Goal: Connect with others: Connect with other users

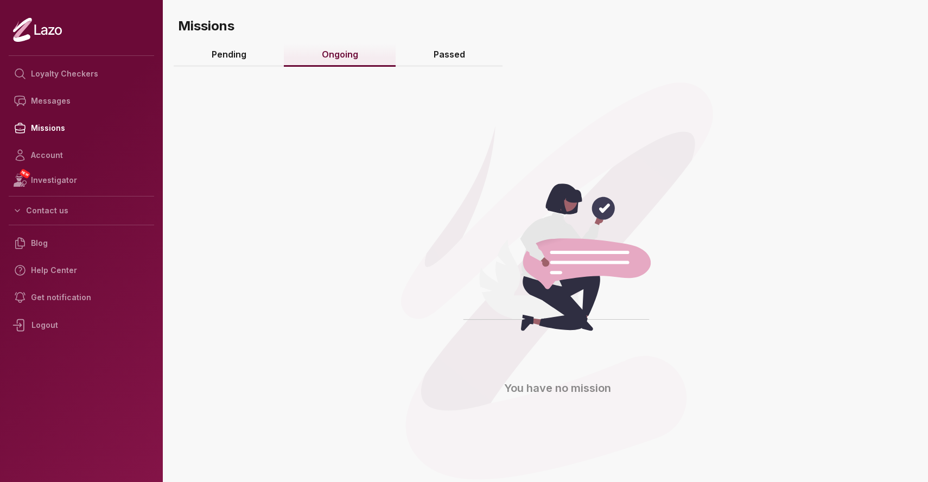
click at [444, 57] on link "Passed" at bounding box center [449, 54] width 107 height 23
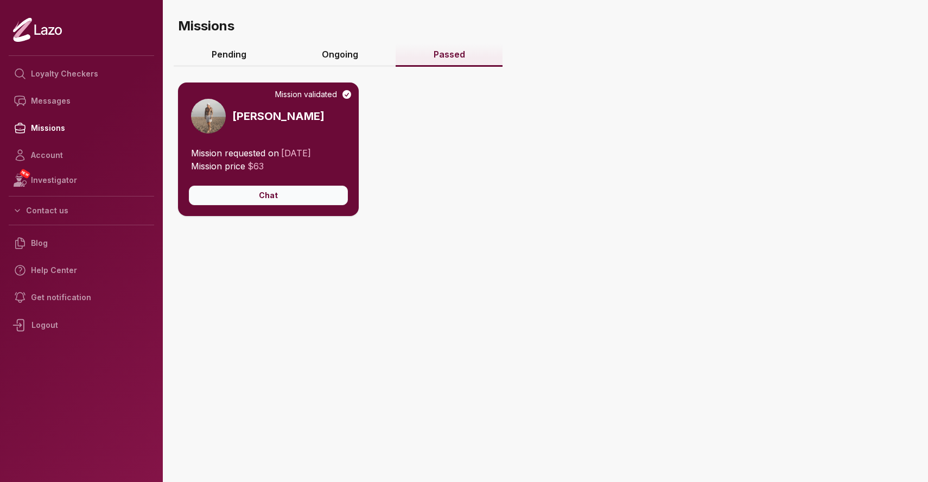
click at [291, 199] on button "Chat" at bounding box center [268, 196] width 159 height 20
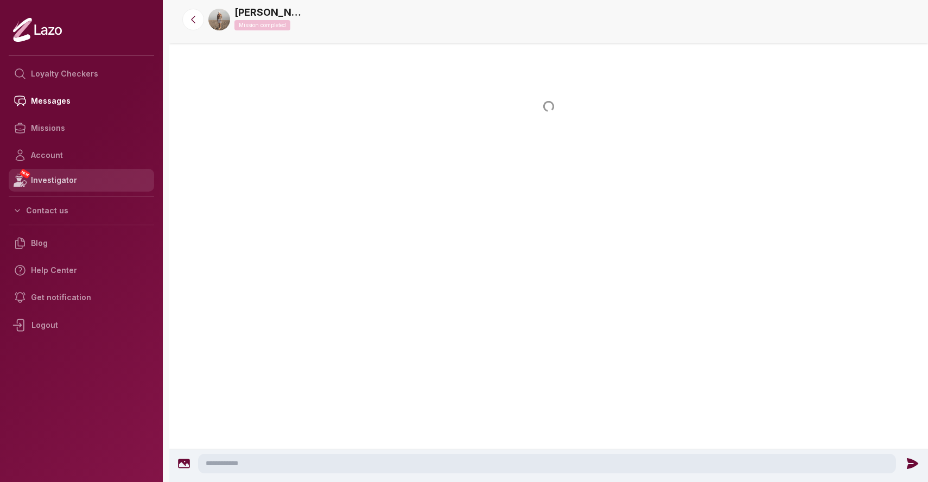
click at [100, 185] on link "NEW Investigator" at bounding box center [81, 180] width 145 height 23
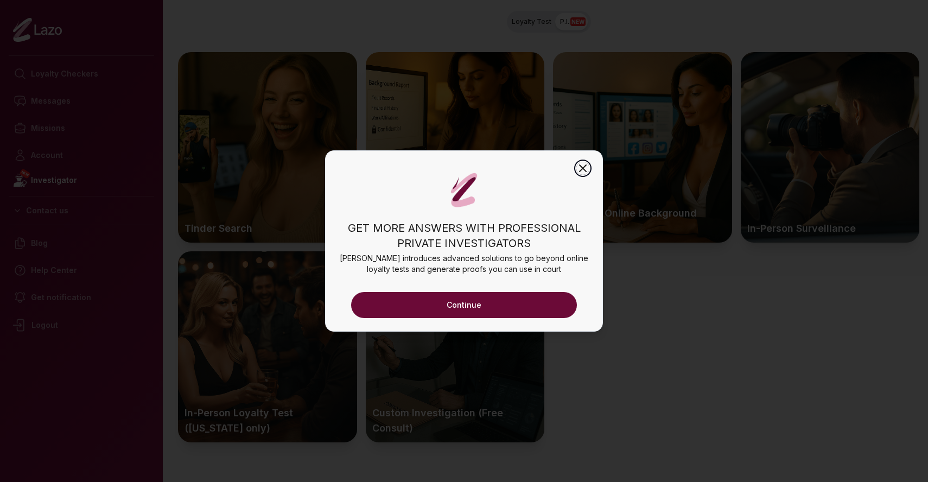
click at [586, 169] on icon "button" at bounding box center [582, 168] width 13 height 13
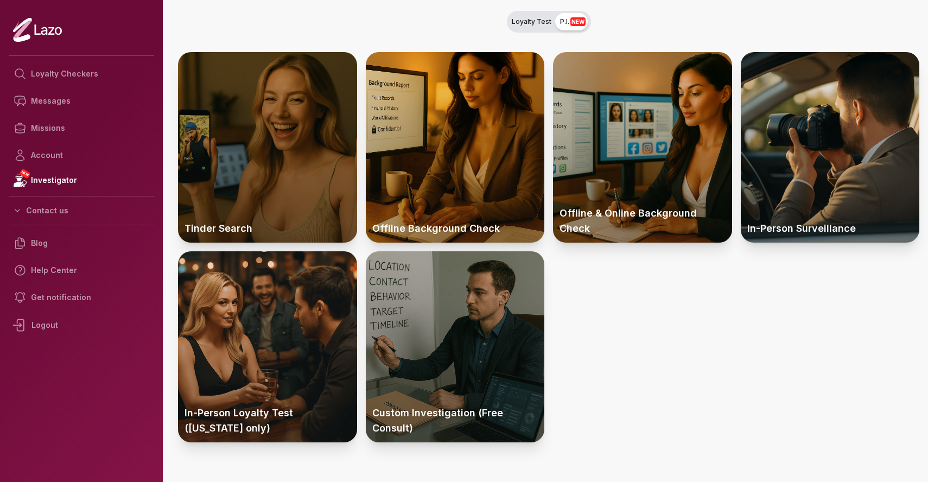
click at [322, 185] on div at bounding box center [267, 147] width 179 height 190
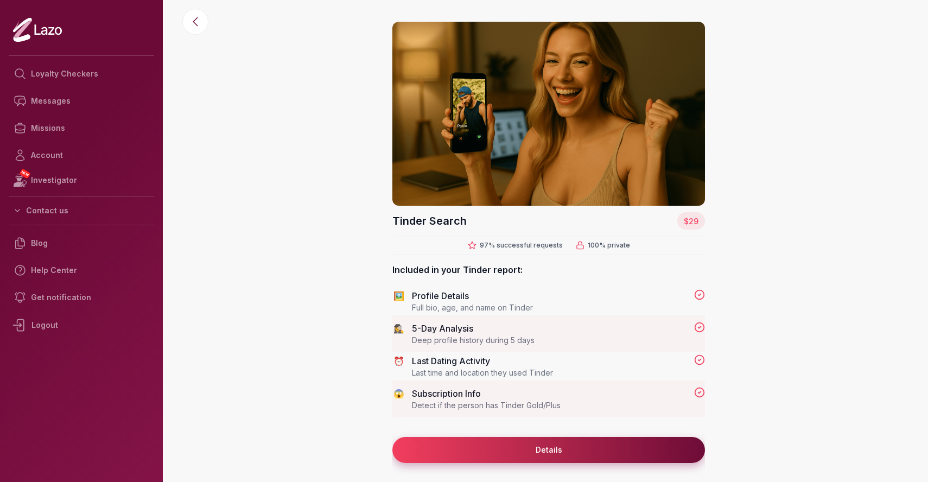
click at [547, 449] on button "Details" at bounding box center [548, 450] width 313 height 26
